Goal: Transaction & Acquisition: Purchase product/service

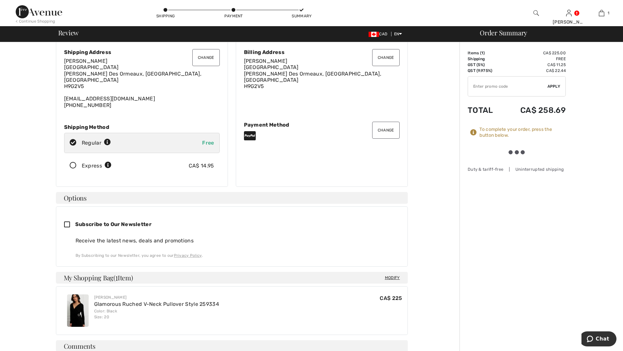
scroll to position [33, 0]
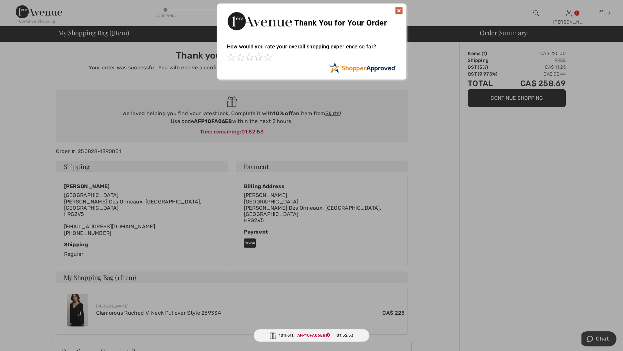
click at [518, 99] on div at bounding box center [311, 175] width 623 height 351
click at [399, 9] on img at bounding box center [399, 11] width 8 height 8
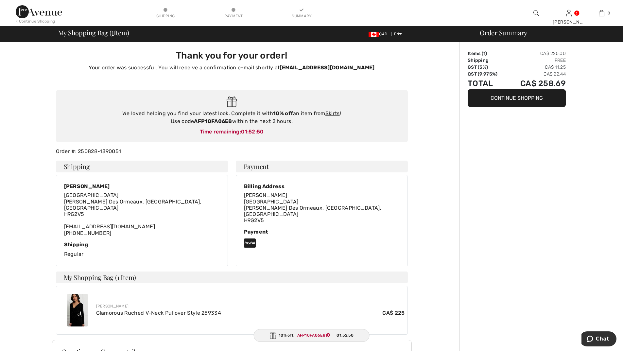
click at [39, 13] on img at bounding box center [39, 11] width 46 height 13
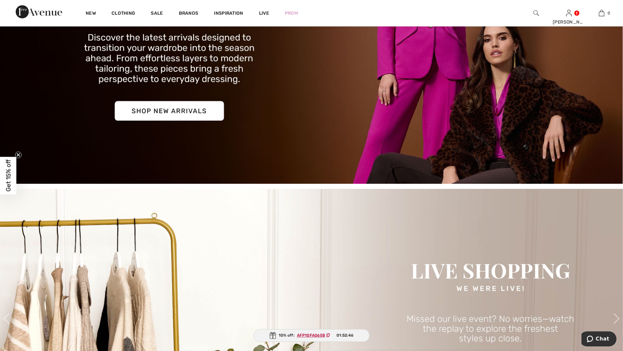
scroll to position [33, 0]
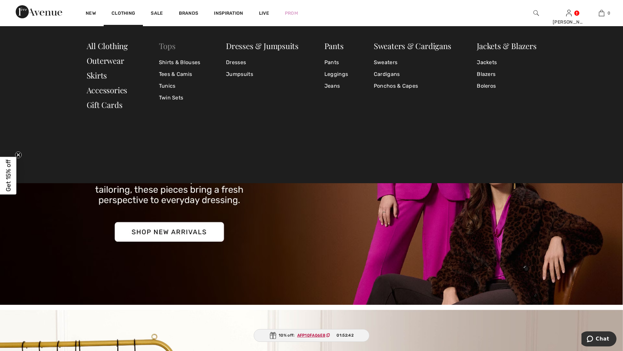
click at [166, 46] on link "Tops" at bounding box center [167, 46] width 17 height 10
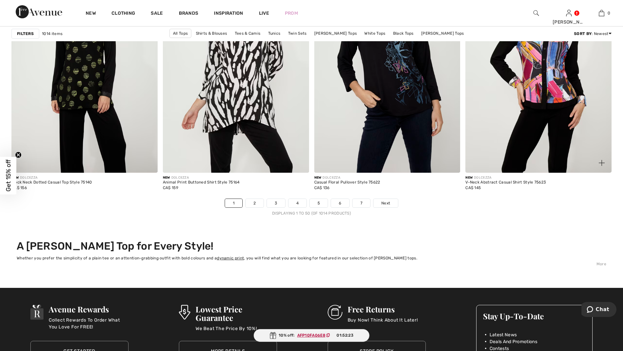
scroll to position [3729, 0]
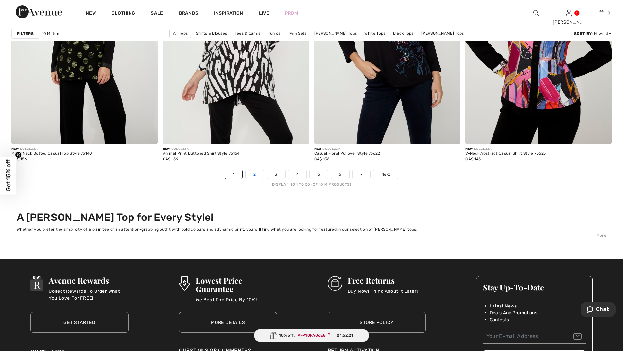
click at [257, 175] on link "2" at bounding box center [255, 174] width 18 height 9
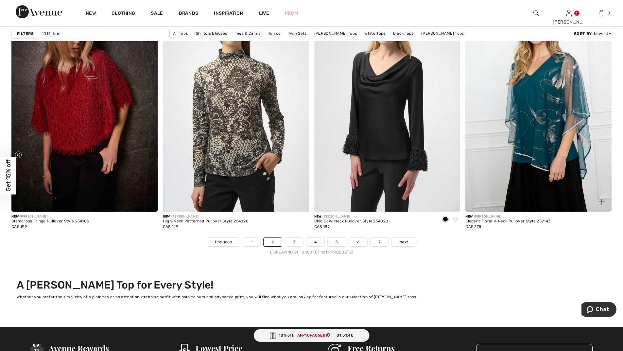
scroll to position [3729, 0]
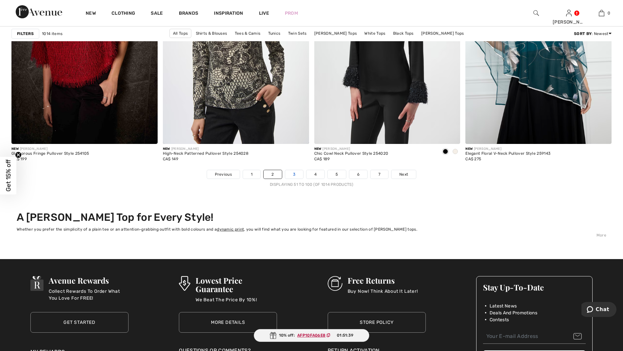
click at [296, 173] on link "3" at bounding box center [294, 174] width 18 height 9
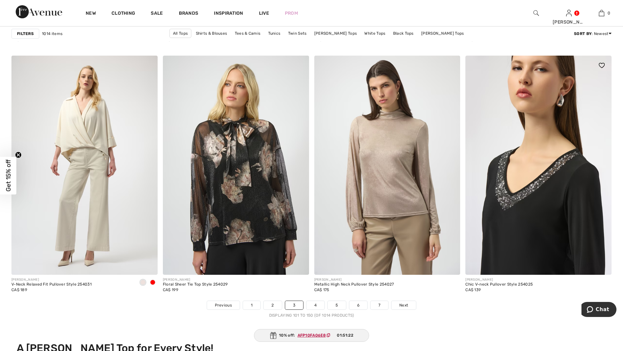
scroll to position [3696, 0]
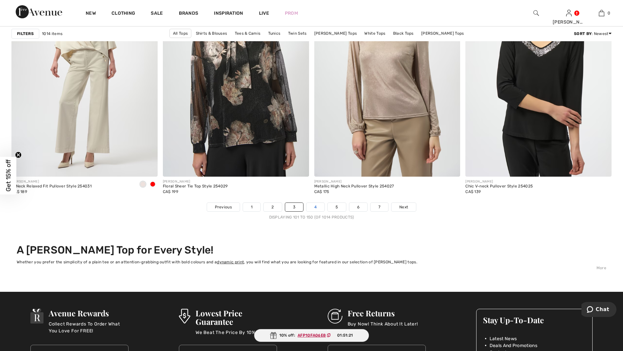
click at [316, 210] on link "4" at bounding box center [316, 207] width 18 height 9
click at [317, 209] on link "4" at bounding box center [316, 207] width 18 height 9
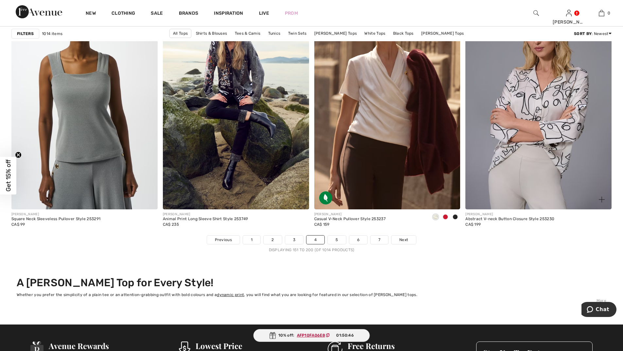
scroll to position [3795, 0]
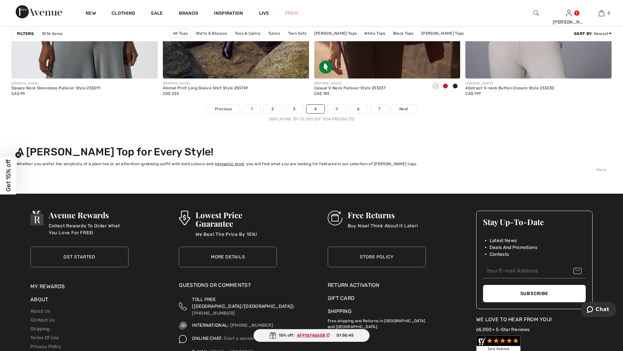
click at [343, 109] on link "5" at bounding box center [337, 109] width 18 height 9
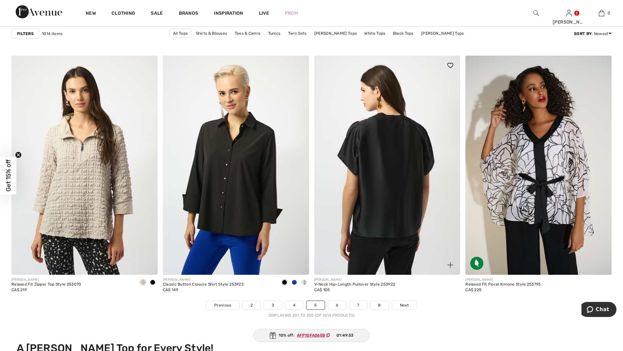
scroll to position [3696, 0]
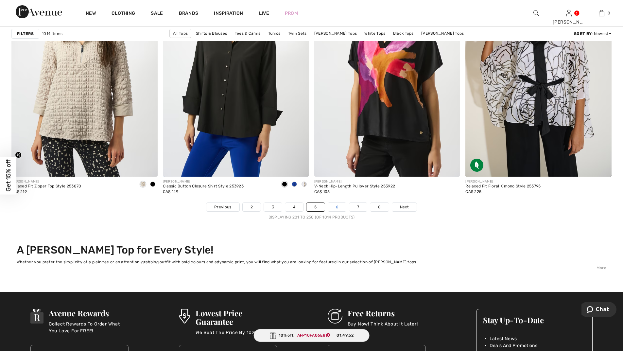
click at [339, 205] on link "6" at bounding box center [337, 207] width 18 height 9
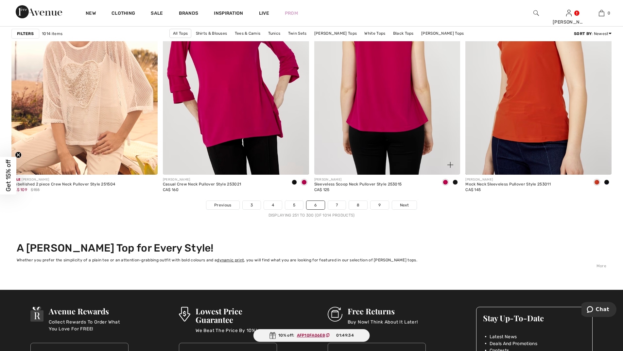
scroll to position [3827, 0]
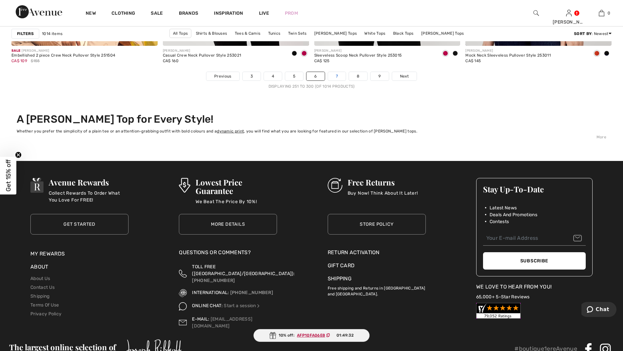
click at [336, 77] on link "7" at bounding box center [337, 76] width 18 height 9
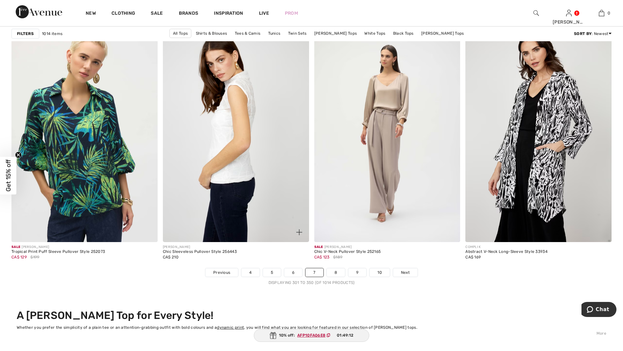
scroll to position [3762, 0]
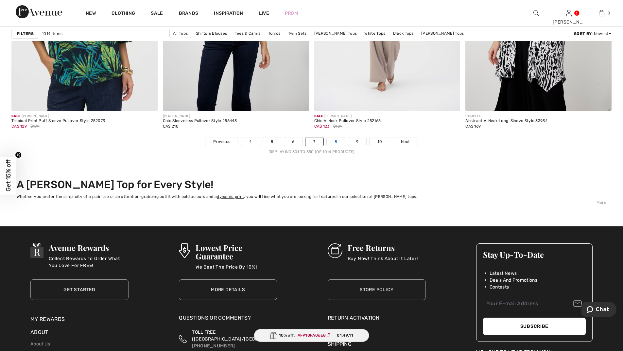
click at [334, 139] on link "8" at bounding box center [336, 141] width 18 height 9
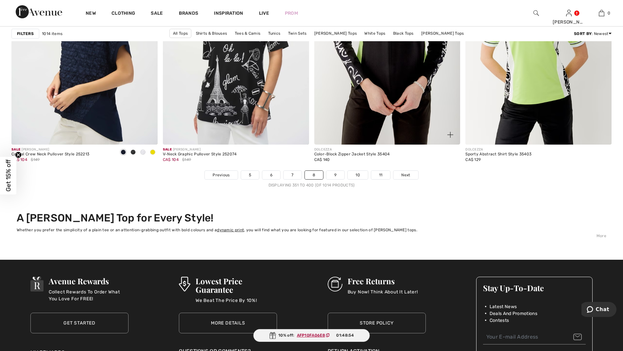
scroll to position [3729, 0]
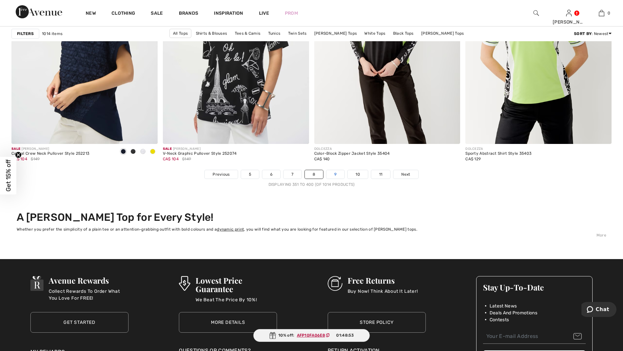
click at [331, 174] on link "9" at bounding box center [335, 174] width 18 height 9
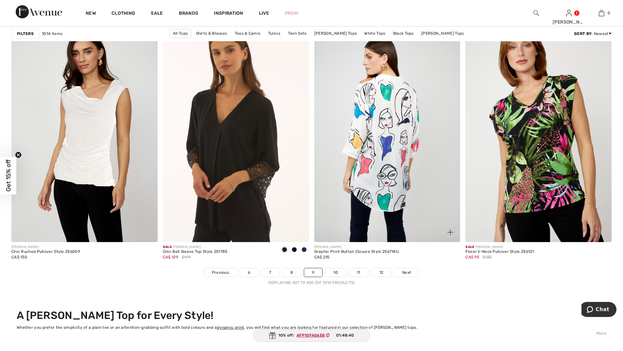
scroll to position [3762, 0]
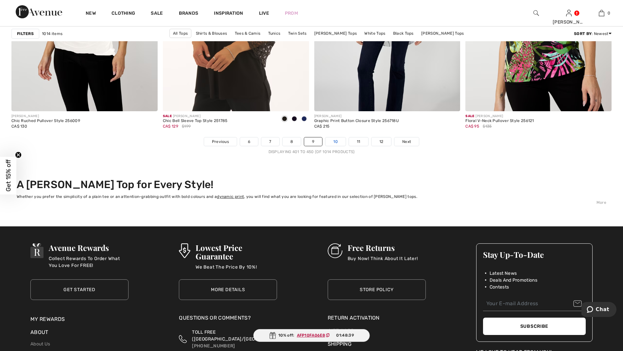
click at [336, 139] on link "10" at bounding box center [335, 141] width 20 height 9
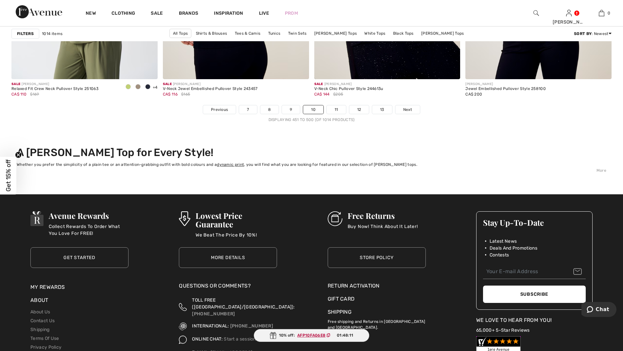
scroll to position [3729, 0]
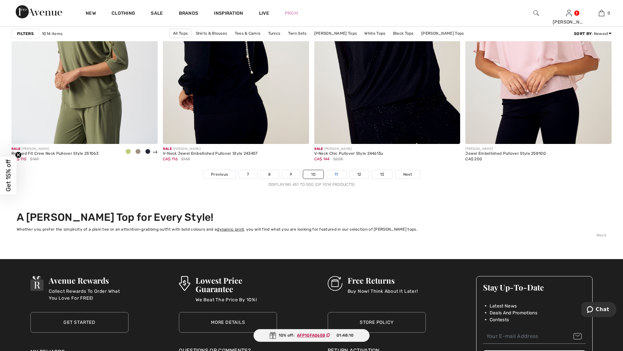
click at [338, 176] on link "11" at bounding box center [336, 174] width 19 height 9
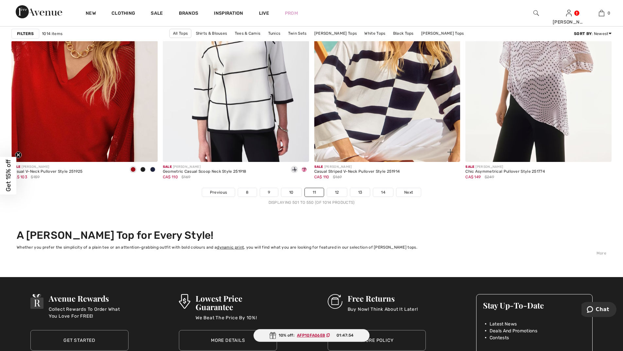
scroll to position [3762, 0]
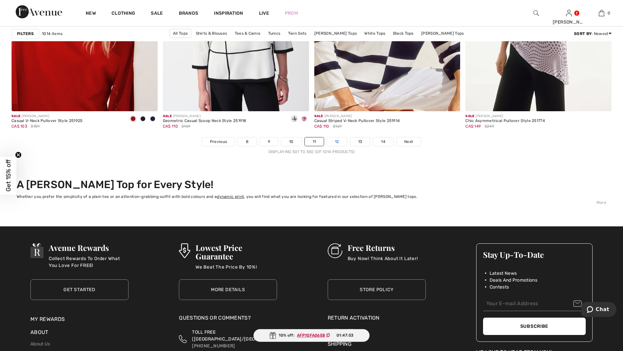
click at [341, 143] on link "12" at bounding box center [337, 141] width 20 height 9
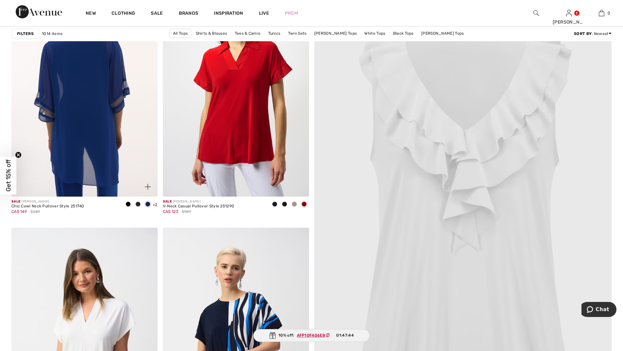
scroll to position [131, 0]
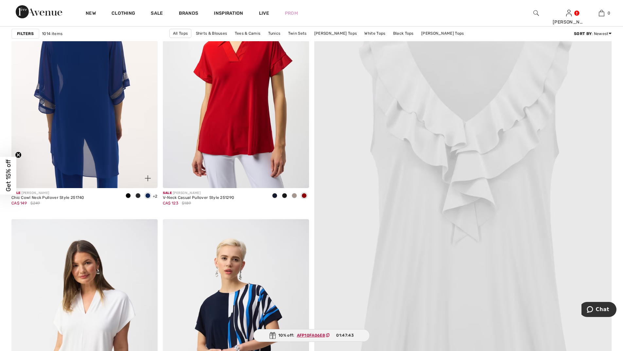
click at [66, 111] on img at bounding box center [84, 78] width 146 height 219
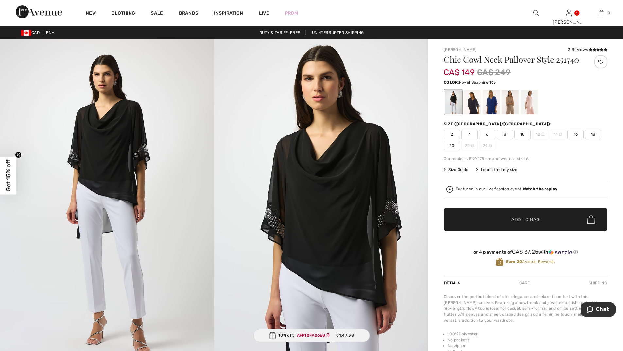
click at [493, 110] on div at bounding box center [491, 102] width 17 height 25
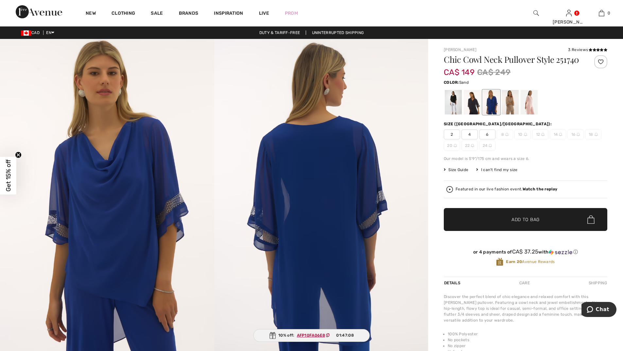
click at [510, 111] on div at bounding box center [510, 102] width 17 height 25
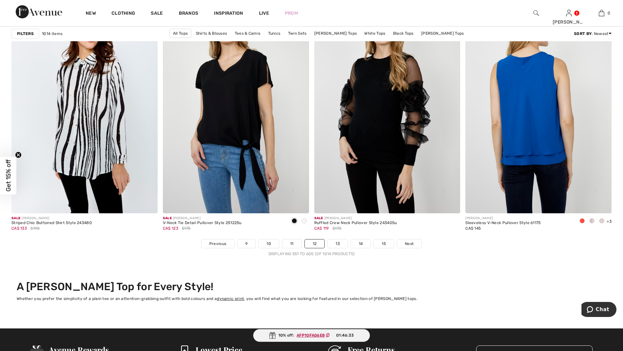
scroll to position [3664, 0]
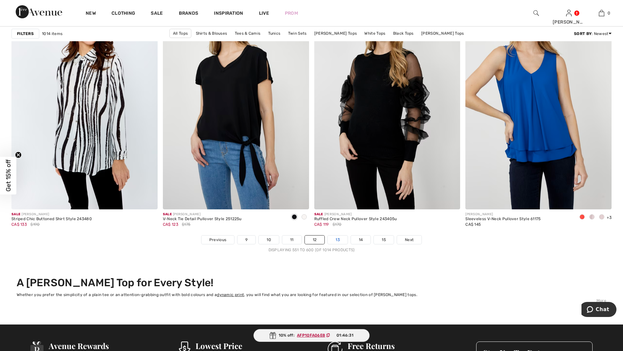
click at [338, 239] on link "13" at bounding box center [338, 240] width 20 height 9
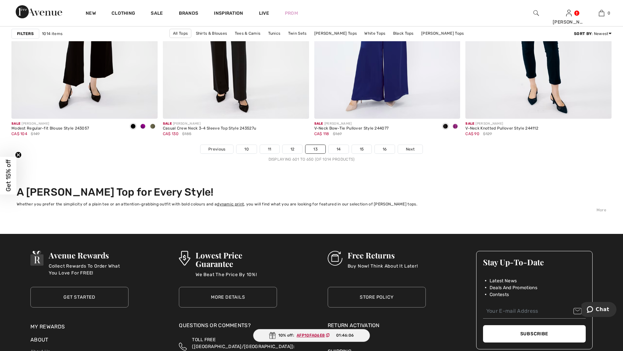
scroll to position [3827, 0]
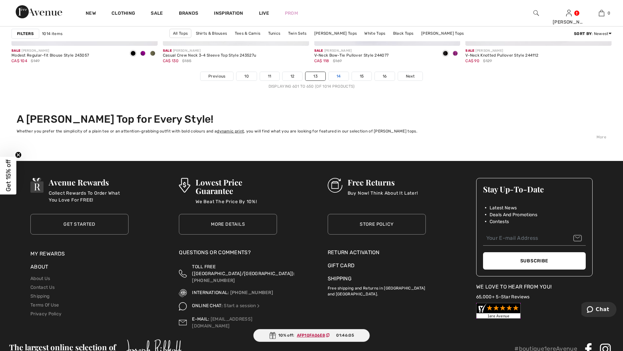
click at [337, 80] on link "14" at bounding box center [339, 76] width 20 height 9
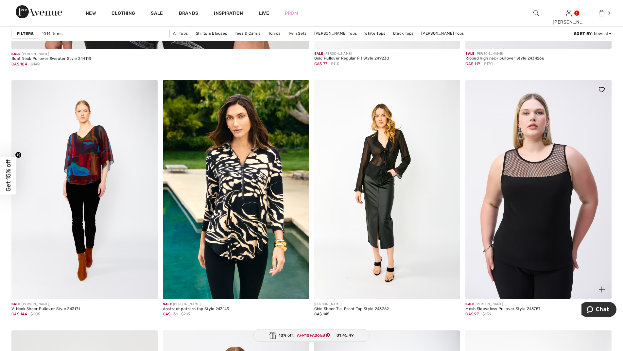
scroll to position [2552, 0]
